Goal: Task Accomplishment & Management: Use online tool/utility

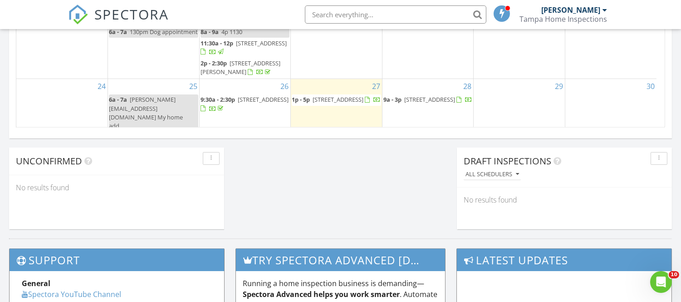
scroll to position [64, 0]
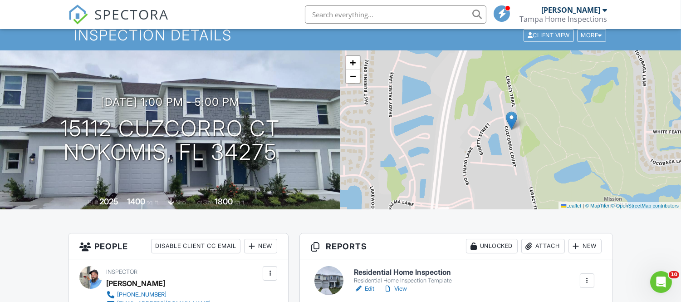
scroll to position [101, 0]
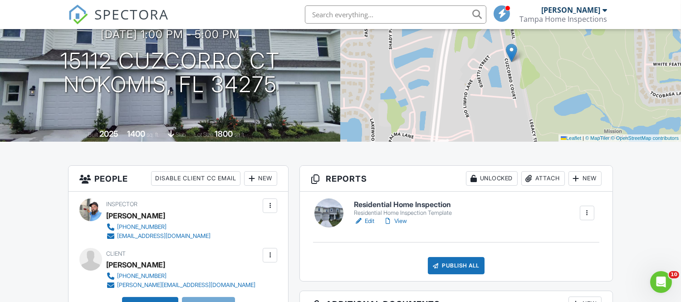
click at [368, 219] on link "Edit" at bounding box center [364, 220] width 20 height 9
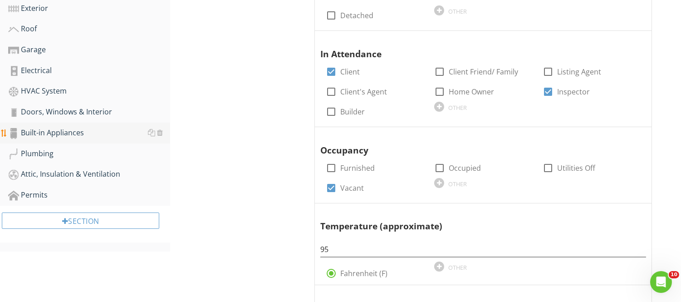
scroll to position [353, 0]
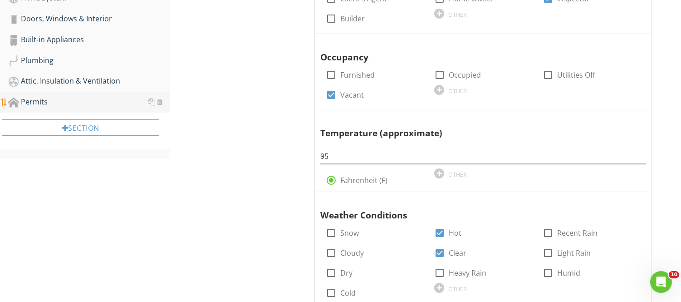
click at [29, 88] on link "Attic, Insulation & Ventilation" at bounding box center [89, 81] width 162 height 21
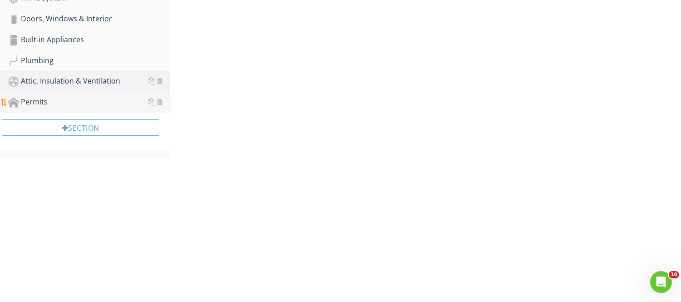
scroll to position [207, 0]
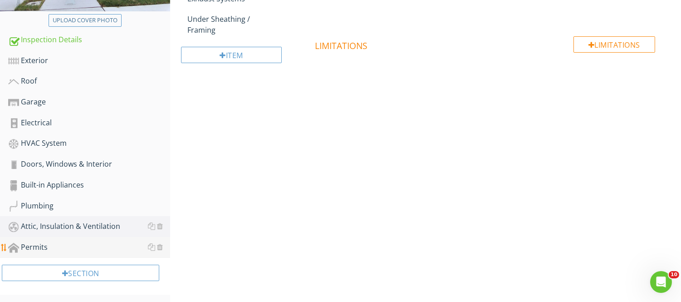
click at [39, 243] on div "Permits" at bounding box center [89, 247] width 162 height 12
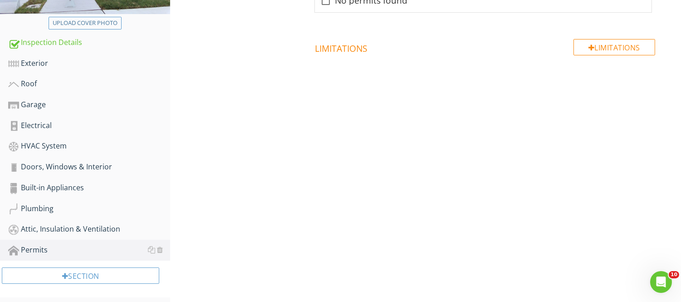
scroll to position [107, 0]
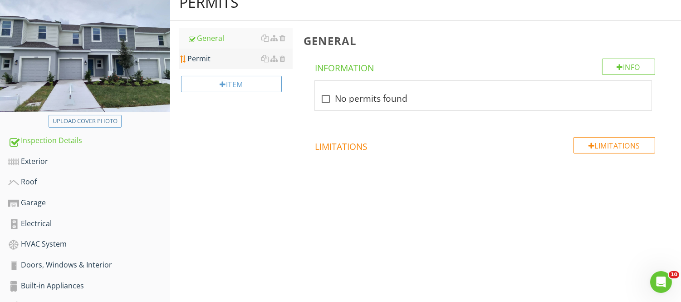
click at [205, 55] on div "Permit" at bounding box center [239, 58] width 105 height 11
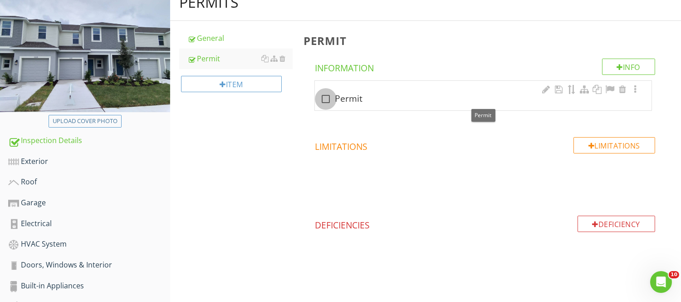
click at [320, 94] on div at bounding box center [325, 98] width 15 height 15
checkbox input "true"
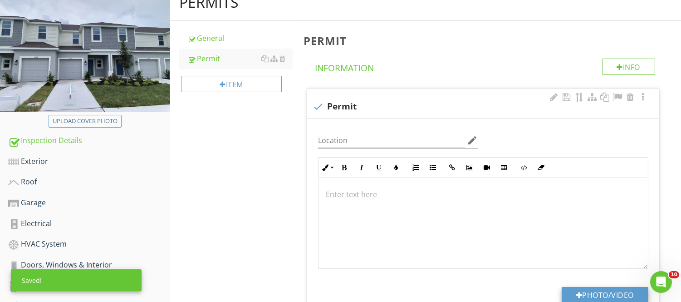
click at [608, 300] on button "Photo/Video" at bounding box center [605, 295] width 87 height 16
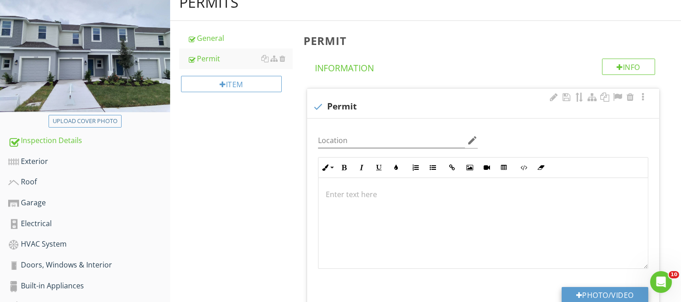
type input "C:\fakepath\permit.png"
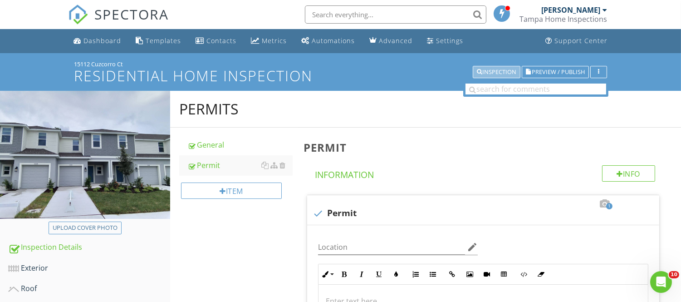
click at [507, 69] on div "Inspection" at bounding box center [496, 72] width 39 height 6
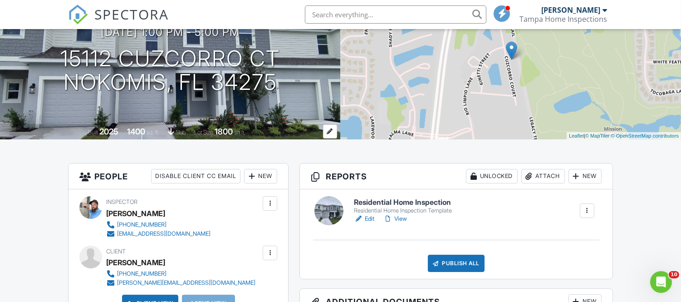
scroll to position [101, 0]
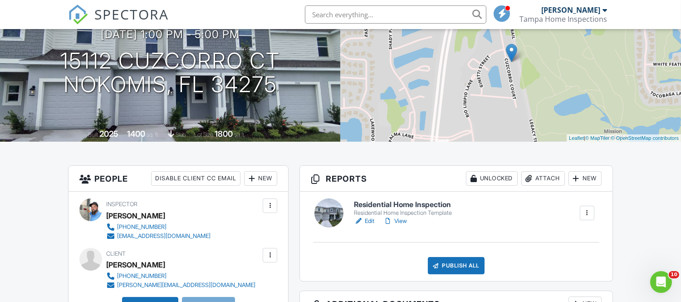
click at [402, 219] on link "View" at bounding box center [395, 220] width 24 height 9
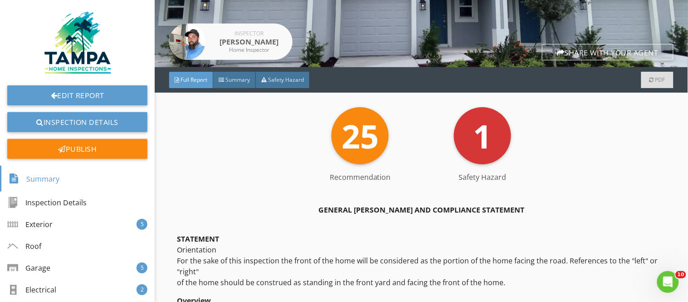
scroll to position [151, 0]
click at [233, 82] on span "Summary" at bounding box center [238, 79] width 25 height 8
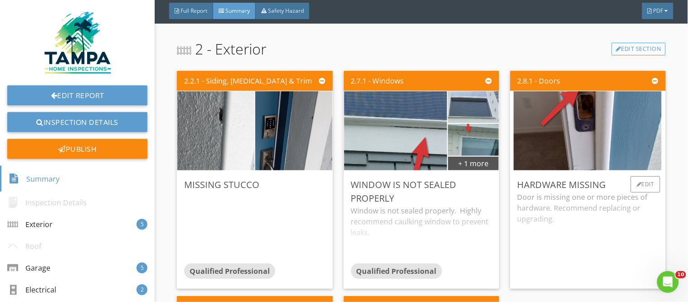
scroll to position [252, 0]
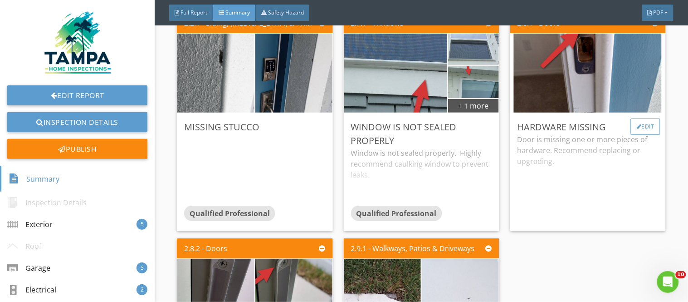
click at [634, 128] on div "Edit" at bounding box center [645, 126] width 29 height 16
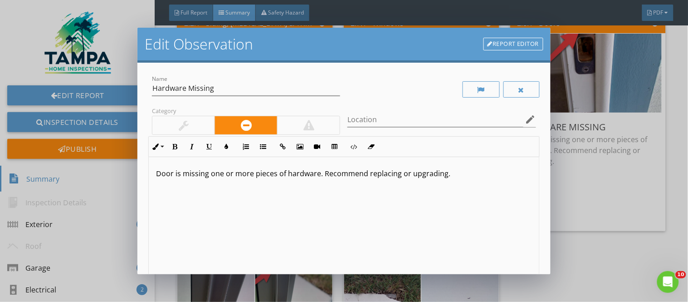
click at [193, 128] on div at bounding box center [183, 125] width 62 height 18
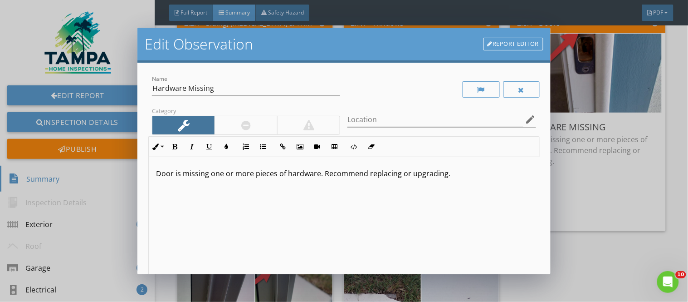
scroll to position [0, 0]
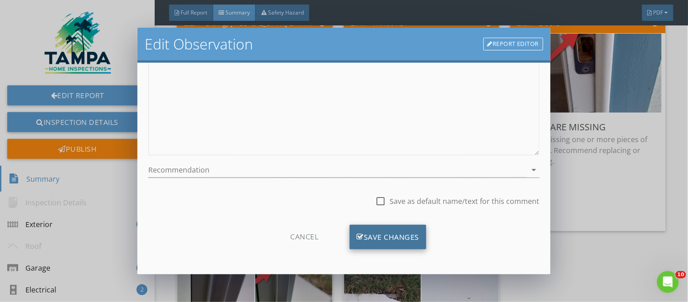
click at [391, 241] on div "Save Changes" at bounding box center [388, 237] width 77 height 25
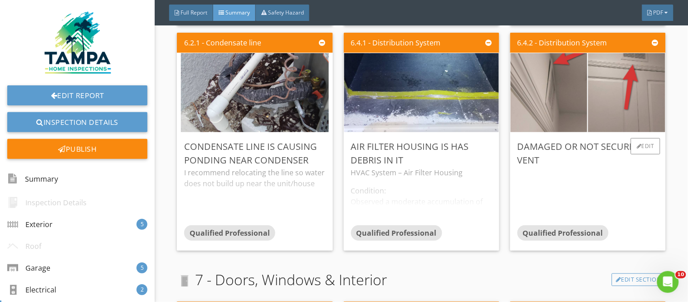
scroll to position [1714, 0]
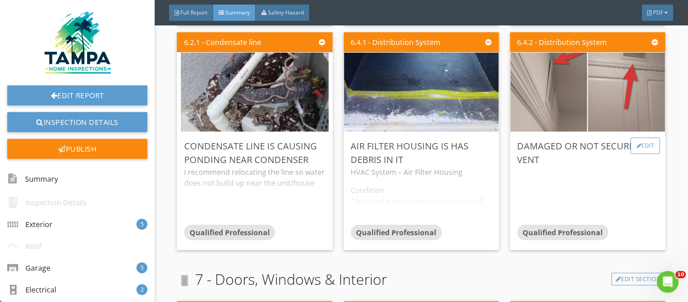
click at [638, 141] on div "Edit" at bounding box center [645, 146] width 29 height 16
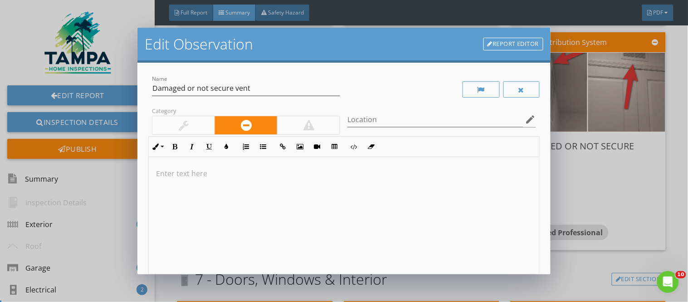
drag, startPoint x: 197, startPoint y: 128, endPoint x: 211, endPoint y: 132, distance: 14.1
click at [197, 128] on div at bounding box center [183, 125] width 62 height 18
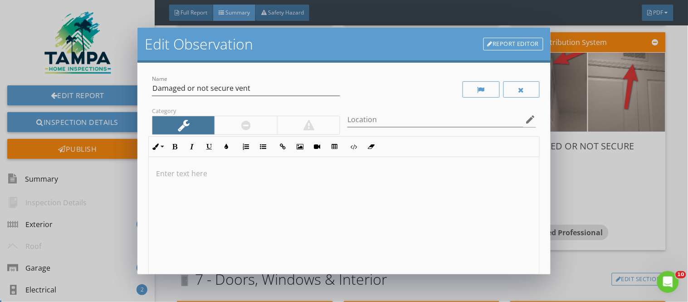
scroll to position [0, 0]
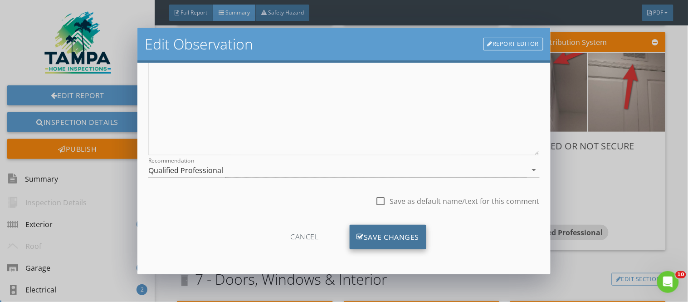
click at [357, 228] on div "Save Changes" at bounding box center [388, 237] width 77 height 25
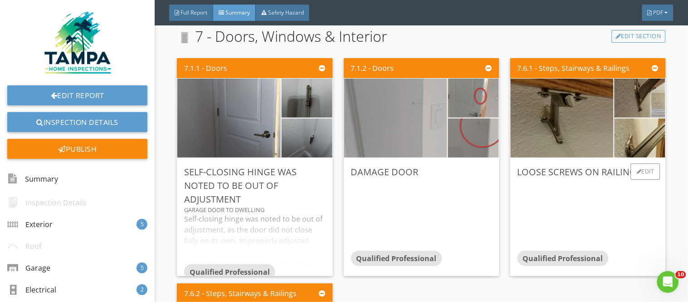
scroll to position [2017, 0]
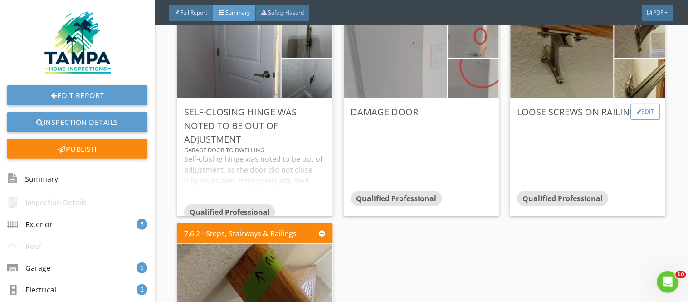
click at [640, 110] on div "Edit" at bounding box center [645, 111] width 29 height 16
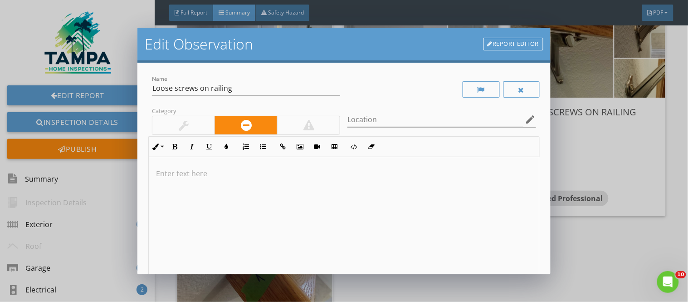
click at [344, 124] on div "Location edit" at bounding box center [442, 120] width 196 height 31
click at [312, 125] on div at bounding box center [308, 125] width 63 height 18
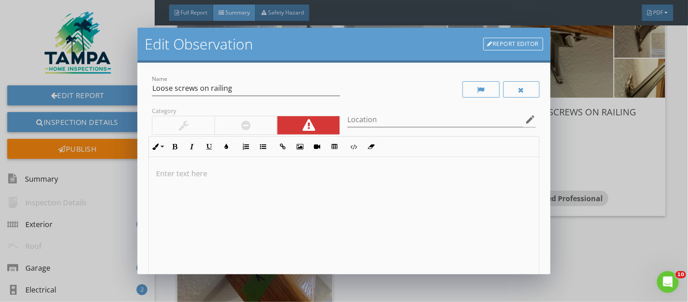
scroll to position [0, 0]
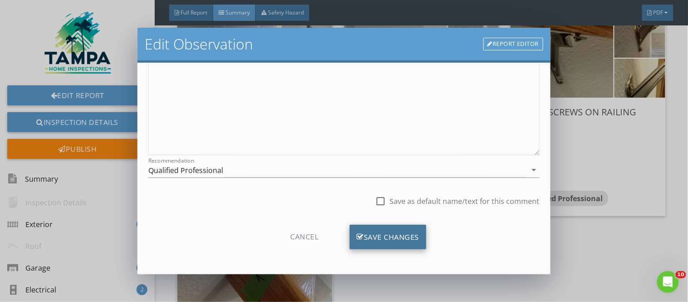
click at [369, 239] on div "Save Changes" at bounding box center [388, 237] width 77 height 25
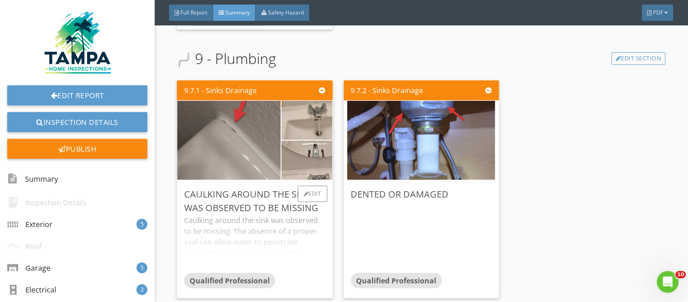
scroll to position [2679, 0]
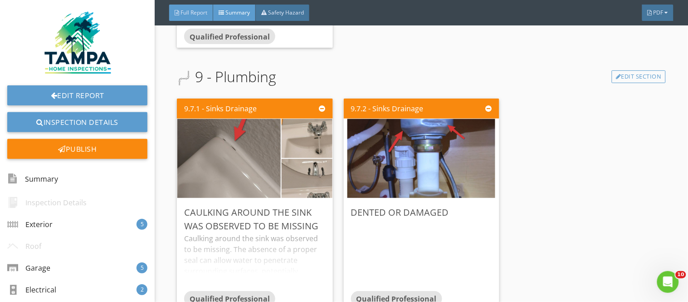
click at [185, 7] on div "Full Report" at bounding box center [191, 13] width 44 height 16
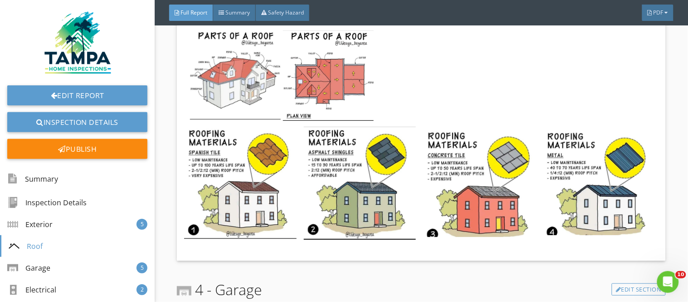
scroll to position [2225, 0]
click at [190, 7] on div "Full Report" at bounding box center [191, 13] width 44 height 16
click at [239, 5] on div "Full Report Summary Safety Hazard PDF" at bounding box center [422, 12] width 534 height 25
click at [239, 7] on div "Summary" at bounding box center [234, 13] width 43 height 16
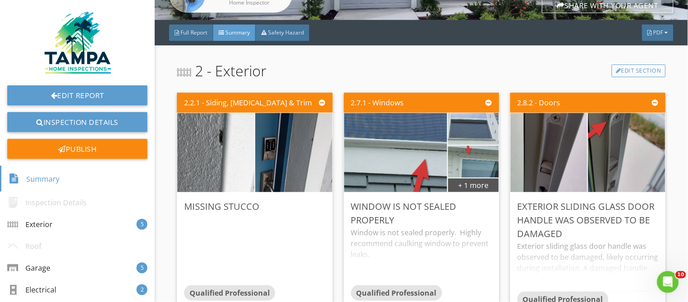
scroll to position [101, 0]
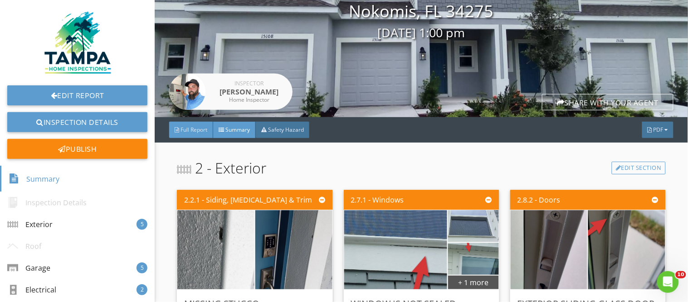
click at [193, 130] on span "Full Report" at bounding box center [194, 130] width 27 height 8
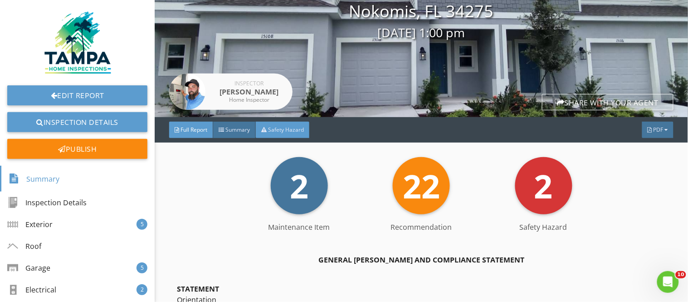
click at [289, 133] on span "Safety Hazard" at bounding box center [286, 130] width 36 height 8
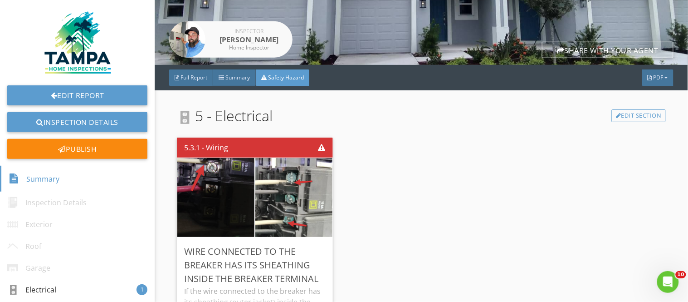
scroll to position [151, 0]
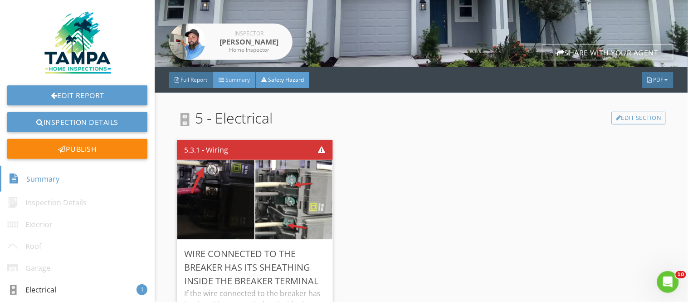
click at [245, 80] on span "Summary" at bounding box center [238, 80] width 25 height 8
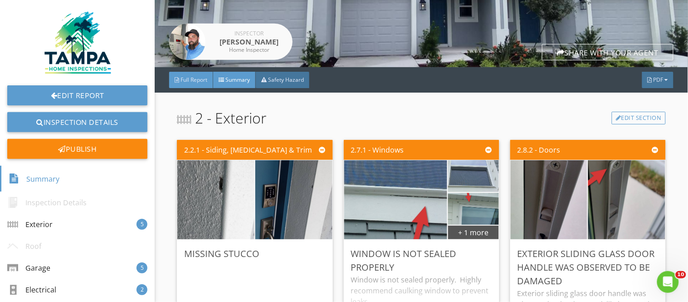
click at [200, 81] on span "Full Report" at bounding box center [194, 80] width 27 height 8
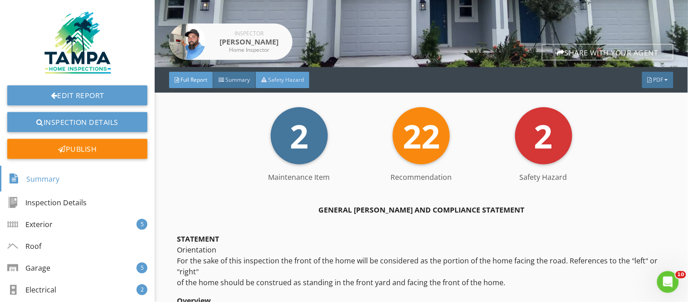
click at [286, 85] on div "Safety Hazard" at bounding box center [283, 80] width 54 height 16
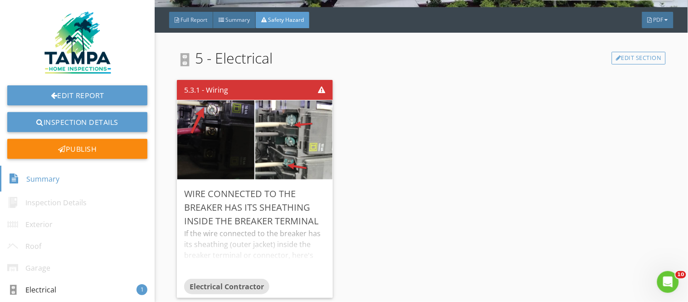
scroll to position [50, 0]
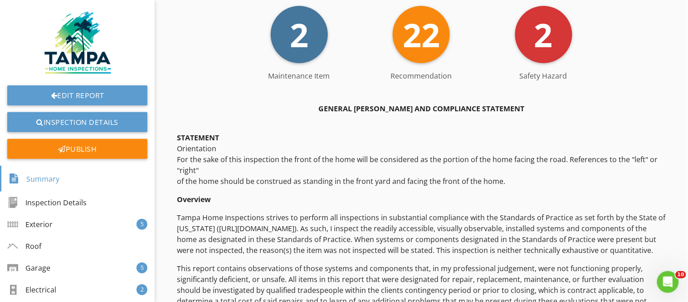
scroll to position [151, 0]
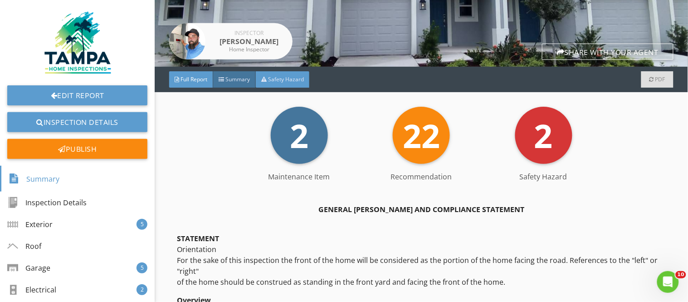
click at [307, 81] on div "Safety Hazard" at bounding box center [283, 79] width 54 height 16
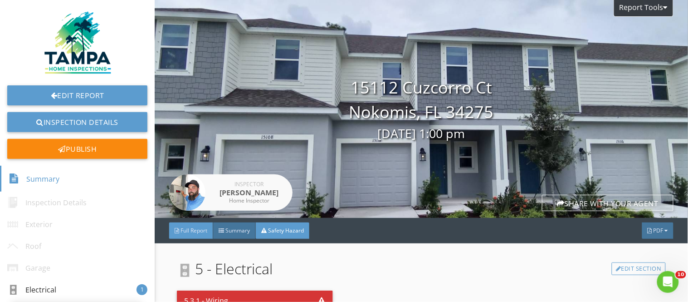
scroll to position [101, 0]
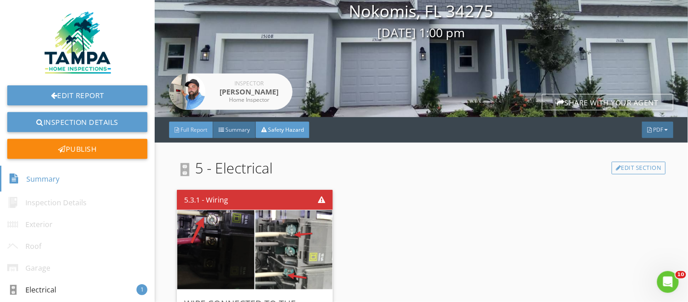
click at [194, 129] on span "Full Report" at bounding box center [194, 130] width 27 height 8
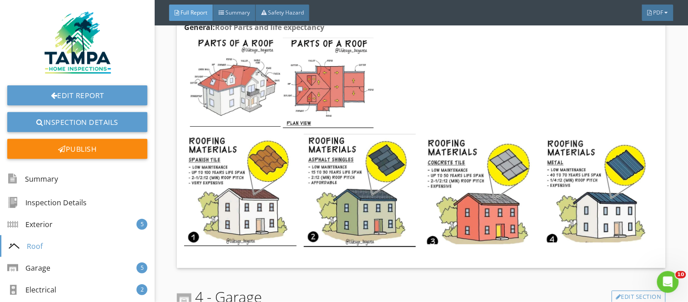
scroll to position [1966, 0]
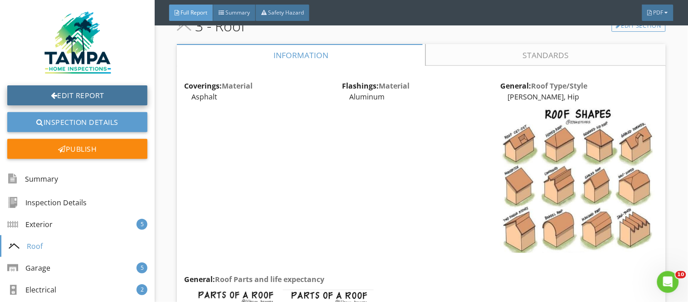
click at [103, 89] on link "Edit Report" at bounding box center [77, 95] width 140 height 20
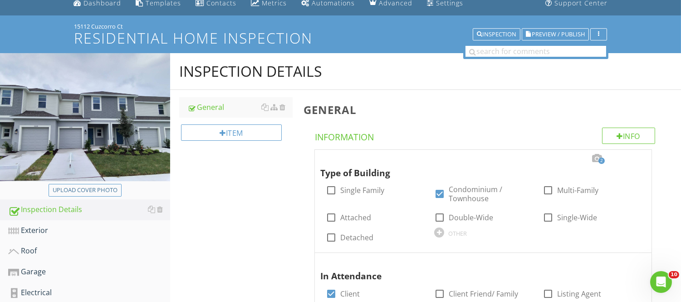
scroll to position [101, 0]
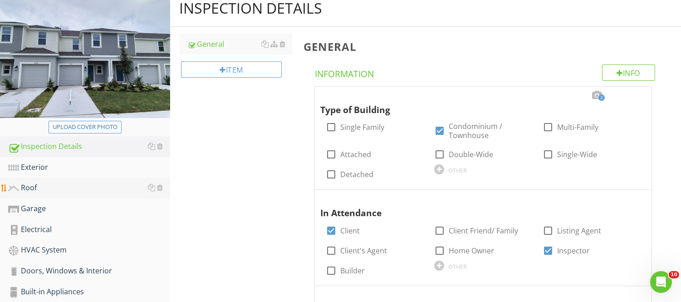
click at [20, 197] on link "Roof" at bounding box center [89, 187] width 162 height 21
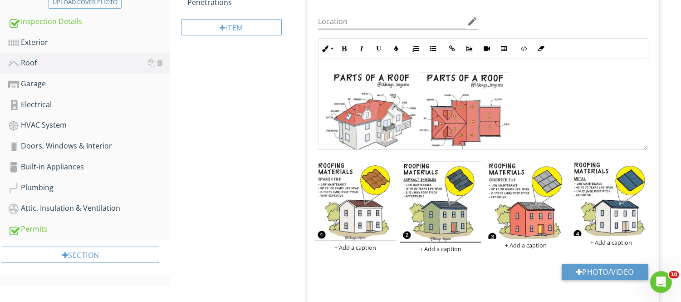
scroll to position [454, 0]
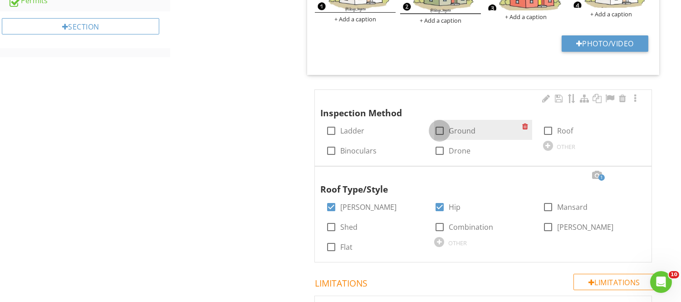
click at [439, 134] on div at bounding box center [439, 130] width 15 height 15
checkbox input "true"
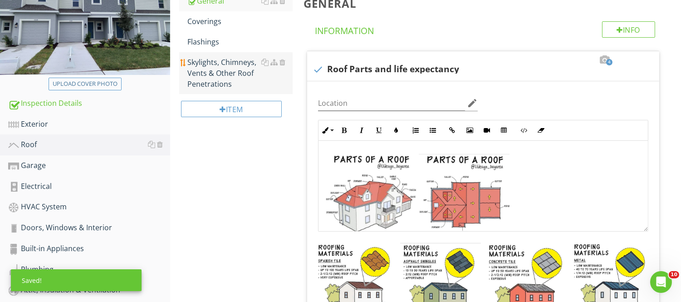
scroll to position [101, 0]
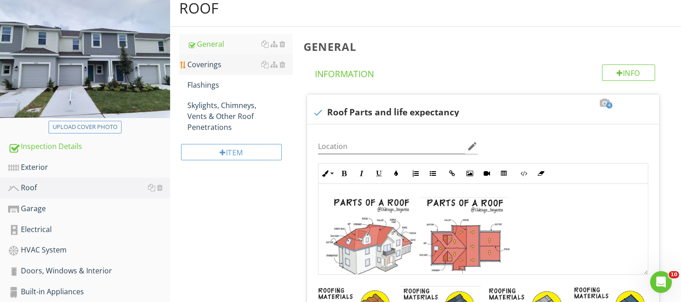
click at [244, 66] on div "Coverings" at bounding box center [239, 64] width 105 height 11
type textarea "<p><img src="https://cdn.spectora.com/editor_assets/images/000/426/860/original…"
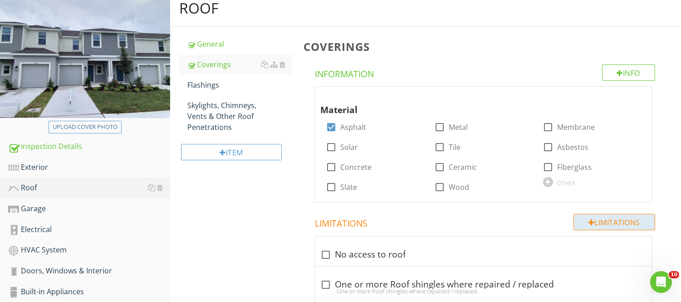
click at [597, 216] on div "Limitations" at bounding box center [615, 222] width 82 height 16
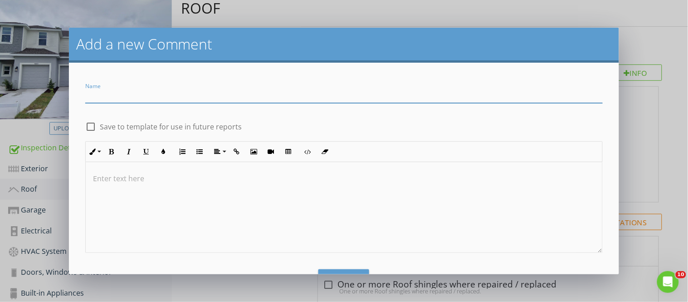
click at [665, 143] on div "Add a new Comment Name check_box_outline_blank Save to template for use in futu…" at bounding box center [344, 151] width 688 height 302
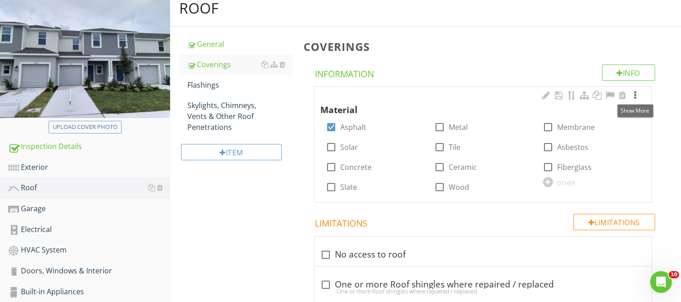
click at [639, 97] on div at bounding box center [635, 95] width 11 height 9
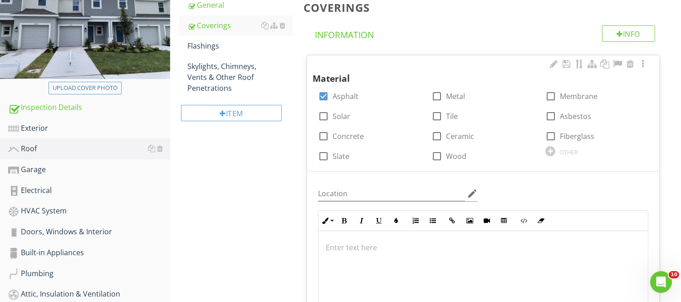
scroll to position [202, 0]
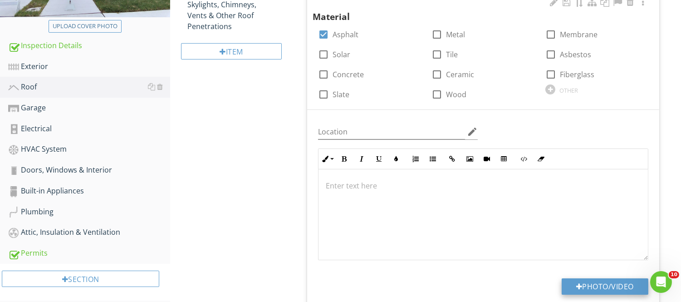
click at [582, 285] on button "Photo/Video" at bounding box center [605, 286] width 87 height 16
type input "C:\fakepath\20250827_131633.jpg"
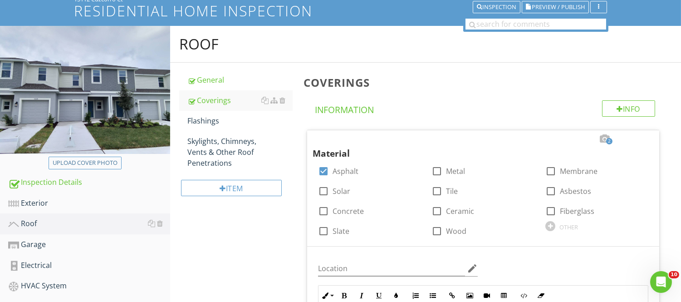
scroll to position [0, 0]
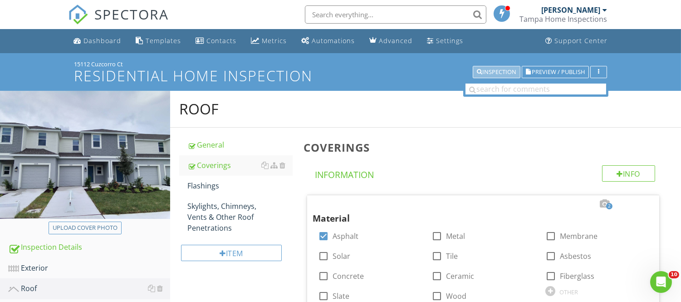
click at [500, 71] on div "Inspection" at bounding box center [496, 72] width 39 height 6
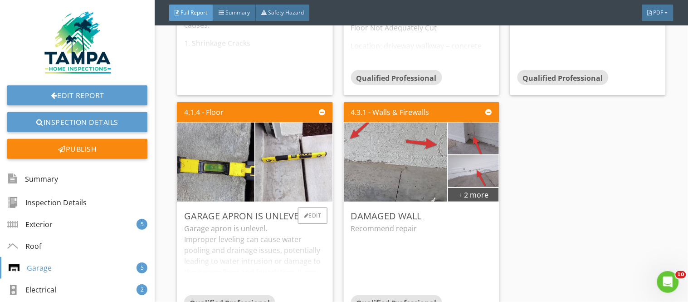
scroll to position [2925, 0]
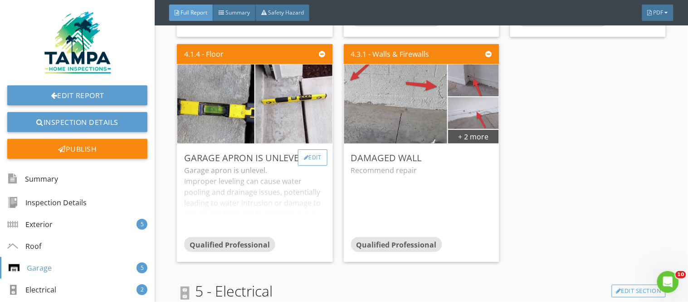
click at [323, 150] on div "Edit" at bounding box center [312, 157] width 29 height 16
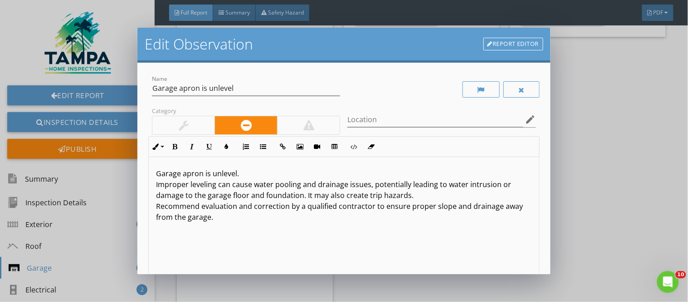
scroll to position [0, 0]
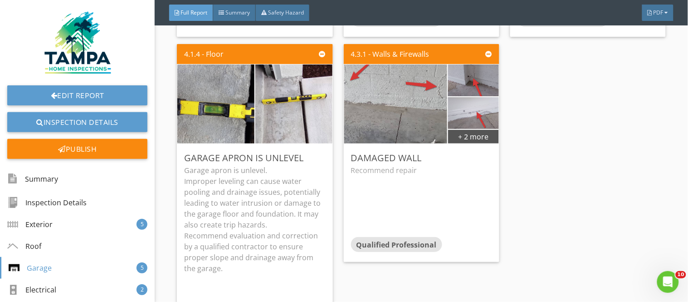
click at [593, 81] on div at bounding box center [344, 151] width 688 height 302
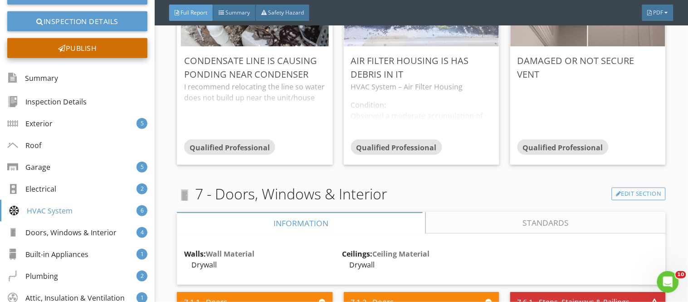
scroll to position [0, 0]
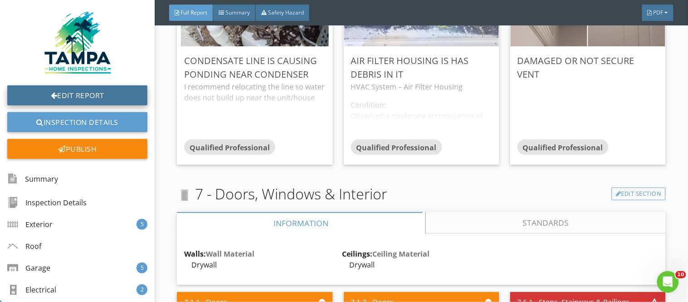
click at [58, 94] on link "Edit Report" at bounding box center [77, 95] width 140 height 20
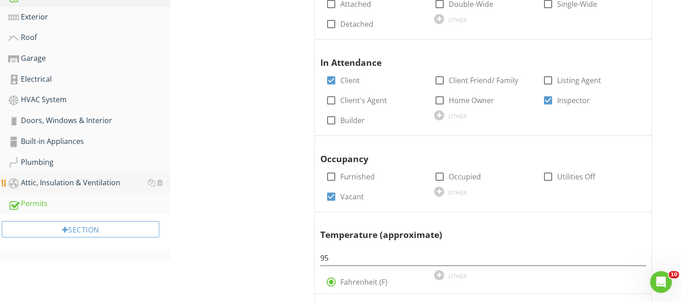
scroll to position [252, 0]
click at [79, 162] on div "Plumbing" at bounding box center [89, 162] width 162 height 12
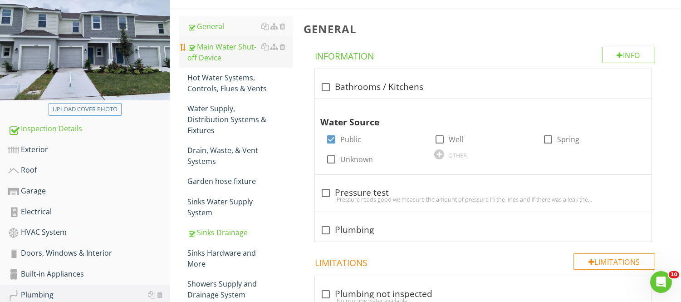
scroll to position [101, 0]
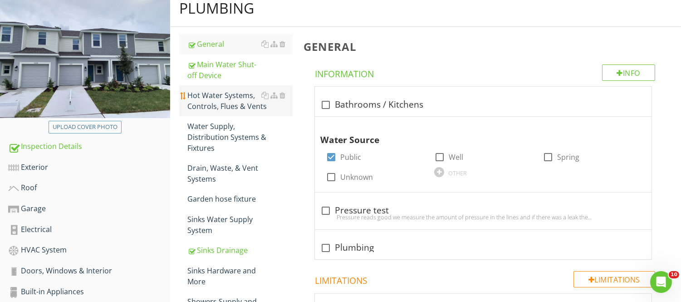
click at [247, 104] on div "Hot Water Systems, Controls, Flues & Vents" at bounding box center [239, 101] width 105 height 22
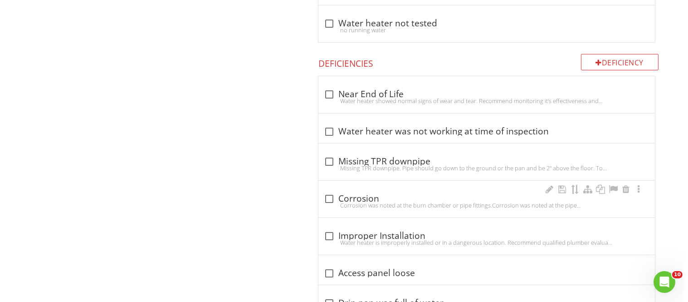
scroll to position [855, 0]
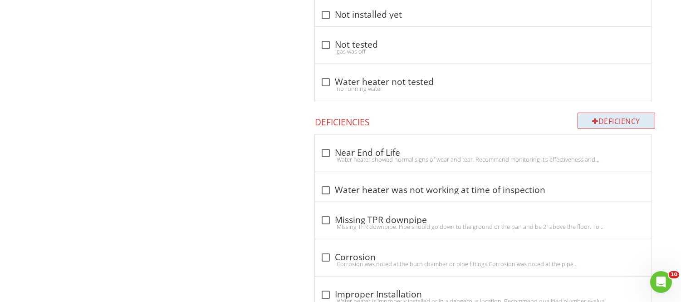
click at [588, 119] on div "Deficiency" at bounding box center [617, 121] width 78 height 16
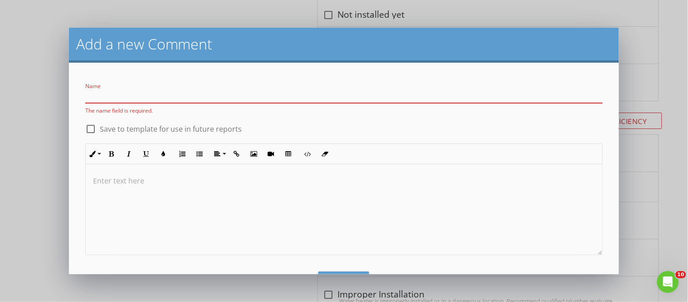
click at [139, 189] on div at bounding box center [344, 209] width 517 height 91
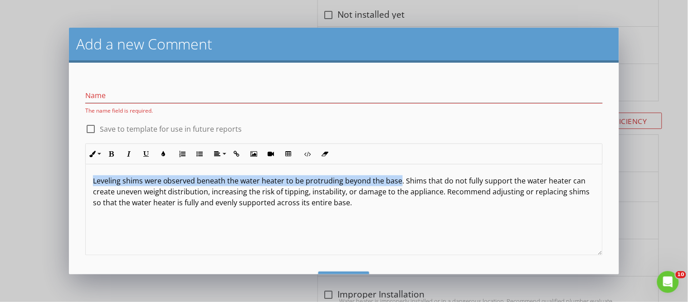
drag, startPoint x: 93, startPoint y: 179, endPoint x: 399, endPoint y: 182, distance: 305.9
click at [399, 182] on p "Leveling shims were observed beneath the water heater to be protruding beyond t…" at bounding box center [344, 191] width 503 height 33
copy p "Leveling shims were observed beneath the water heater to be protruding beyond t…"
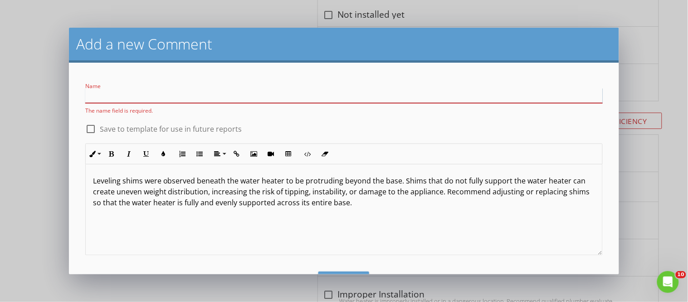
click at [132, 91] on input "Name" at bounding box center [344, 95] width 518 height 15
paste input "Leveling shims were observed beneath the water heater to be protruding beyond t…"
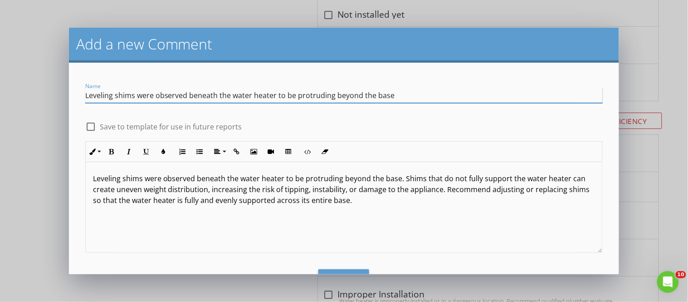
type input "Leveling shims were observed beneath the water heater to be protruding beyond t…"
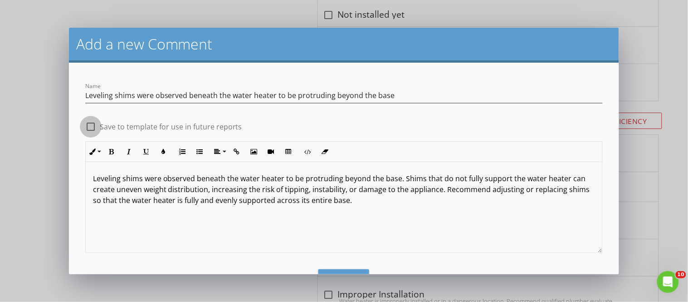
click at [93, 126] on div at bounding box center [90, 126] width 15 height 15
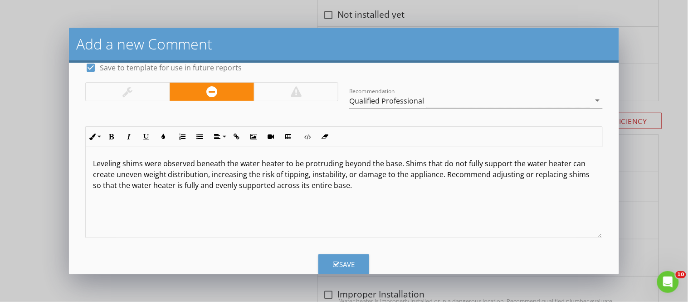
scroll to position [79, 0]
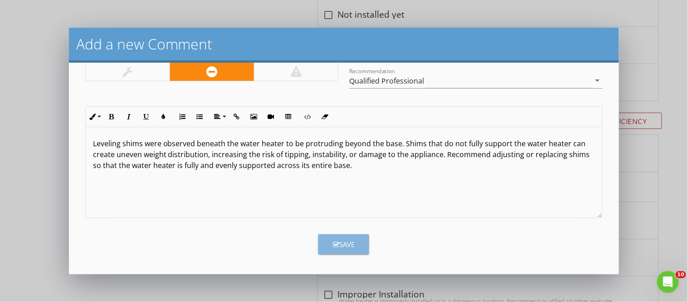
click at [348, 246] on div "Save" at bounding box center [344, 244] width 22 height 10
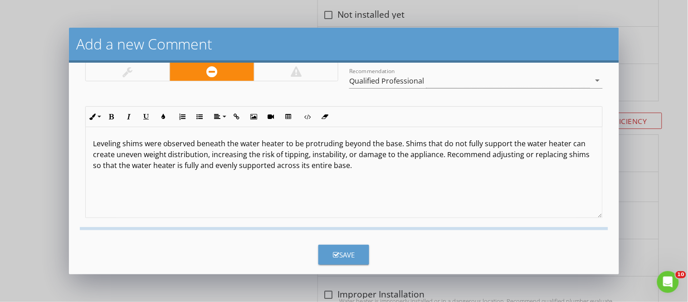
checkbox input "false"
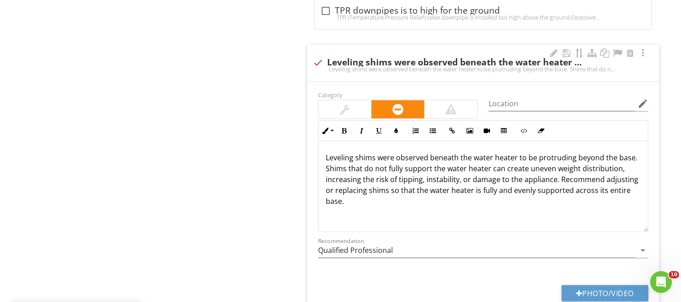
scroll to position [2071, 0]
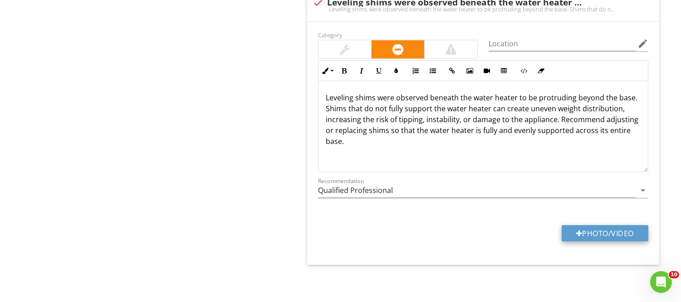
click at [602, 234] on button "Photo/Video" at bounding box center [605, 233] width 87 height 16
type input "C:\fakepath\photo (1).jpg"
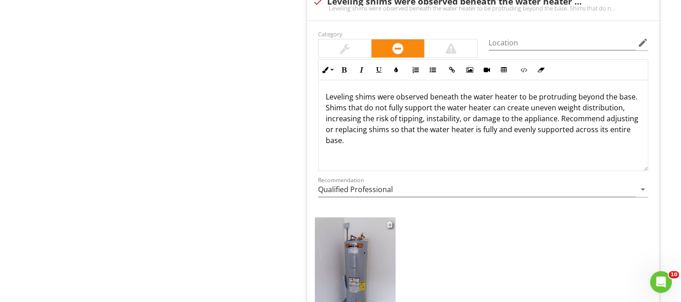
click at [364, 264] on img at bounding box center [355, 271] width 81 height 108
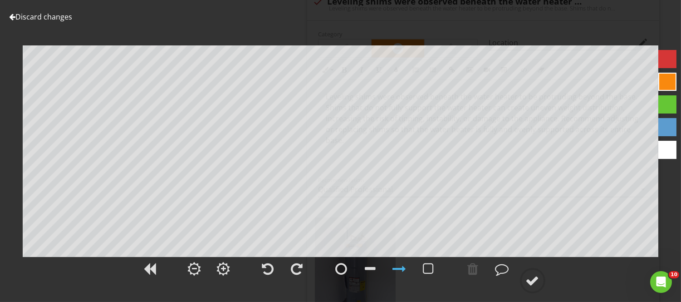
drag, startPoint x: 670, startPoint y: 54, endPoint x: 661, endPoint y: 61, distance: 11.1
click at [670, 54] on div at bounding box center [668, 59] width 18 height 18
click at [526, 279] on div at bounding box center [533, 281] width 14 height 14
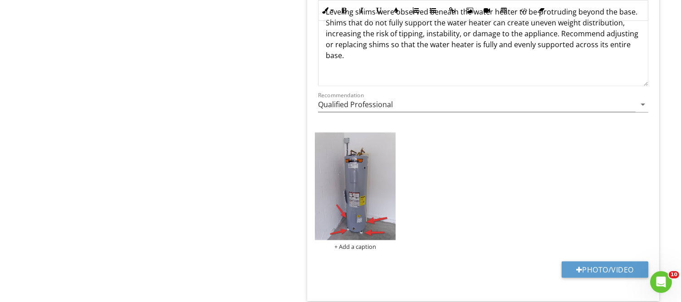
scroll to position [2194, 0]
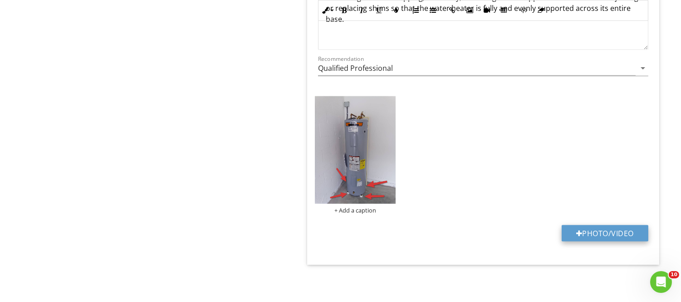
click at [598, 230] on button "Photo/Video" at bounding box center [605, 233] width 87 height 16
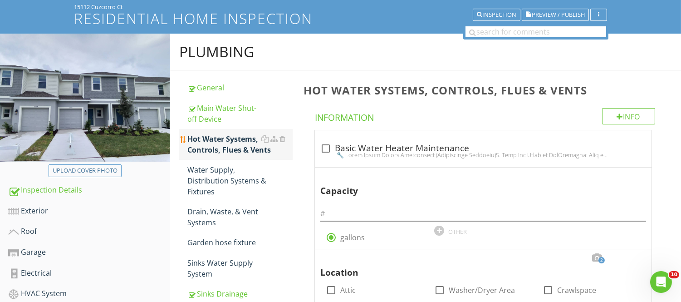
scroll to position [0, 0]
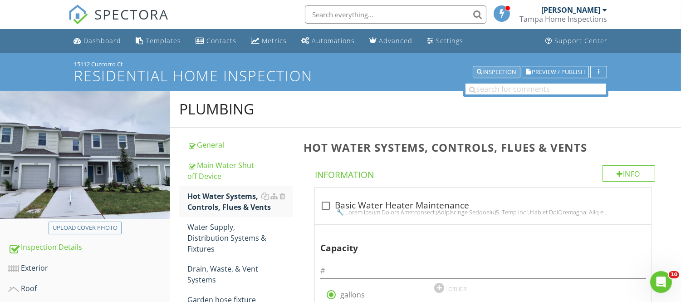
click at [505, 70] on div "Inspection" at bounding box center [496, 72] width 39 height 6
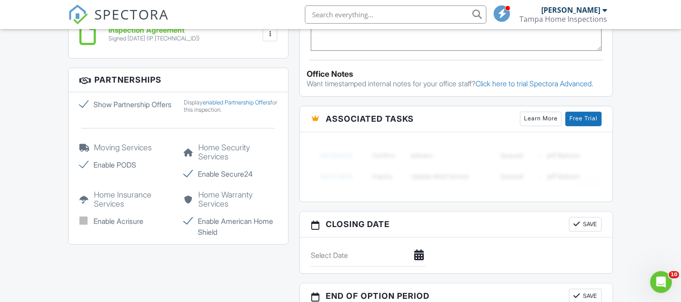
scroll to position [655, 0]
